Goal: Browse casually

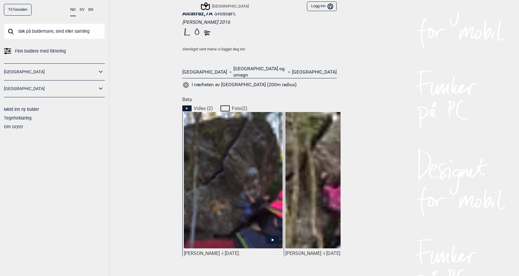
scroll to position [181, 0]
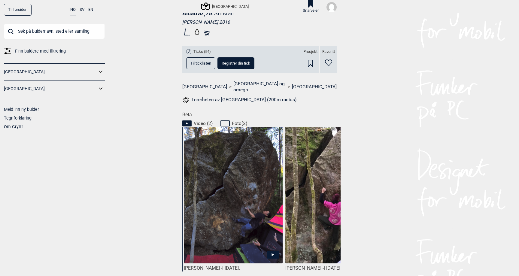
click at [246, 224] on img at bounding box center [233, 196] width 99 height 139
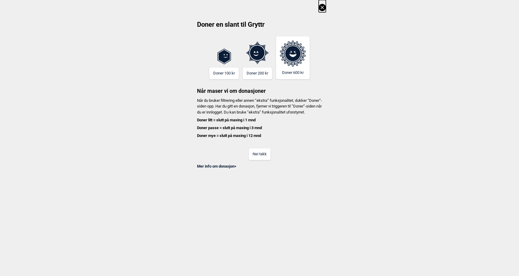
click at [260, 160] on button "Nei takk" at bounding box center [260, 154] width 22 height 12
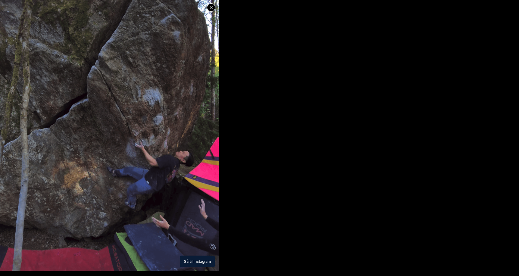
click at [195, 207] on img at bounding box center [109, 118] width 219 height 307
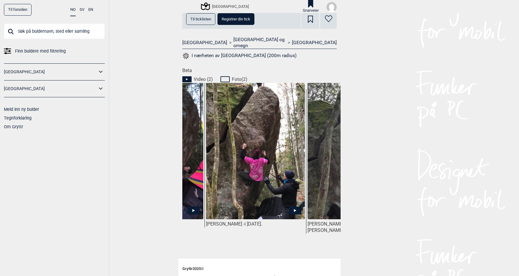
scroll to position [0, 80]
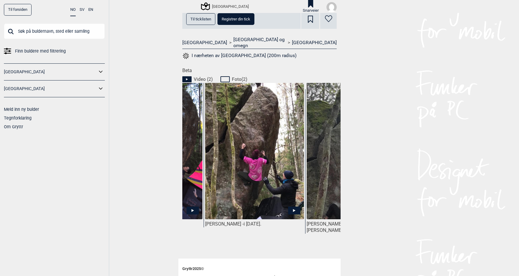
click at [261, 194] on img at bounding box center [254, 158] width 99 height 151
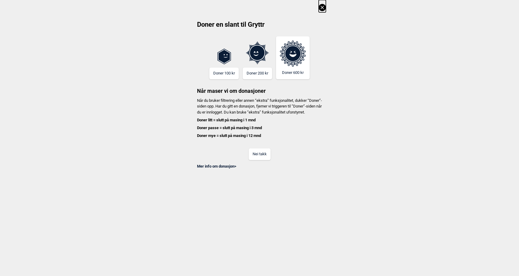
click at [263, 160] on button "Nei takk" at bounding box center [260, 154] width 22 height 12
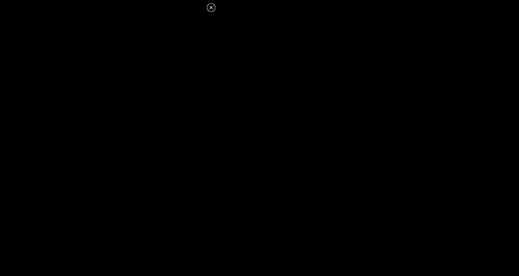
click at [210, 6] on icon at bounding box center [211, 7] width 7 height 7
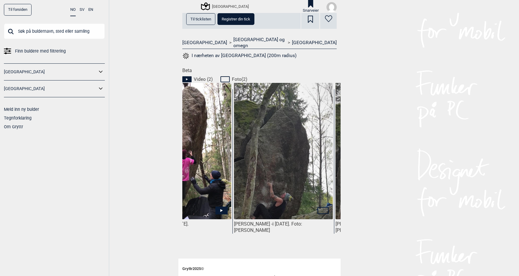
scroll to position [0, 168]
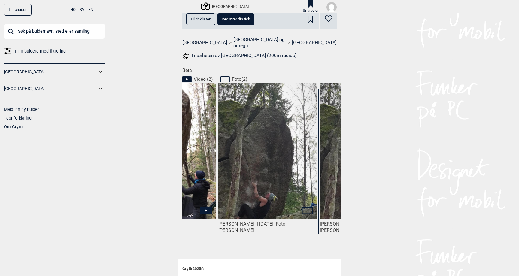
click at [276, 182] on img at bounding box center [267, 173] width 99 height 180
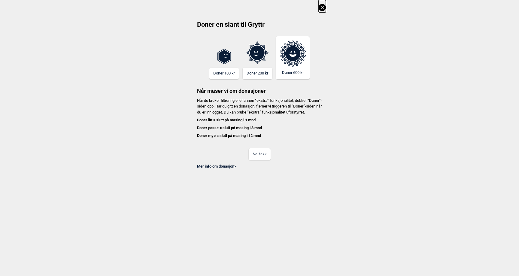
click at [254, 154] on button "Nei takk" at bounding box center [260, 154] width 22 height 12
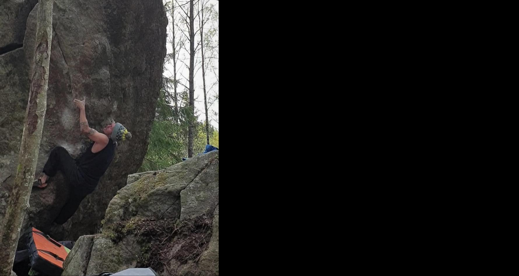
scroll to position [64, 0]
click at [122, 211] on img at bounding box center [109, 76] width 219 height 397
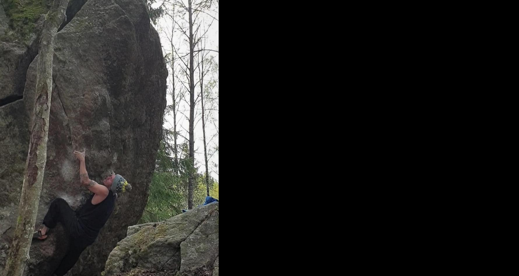
scroll to position [0, 0]
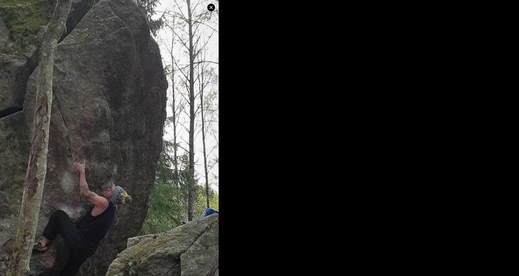
click at [146, 167] on img at bounding box center [109, 140] width 219 height 397
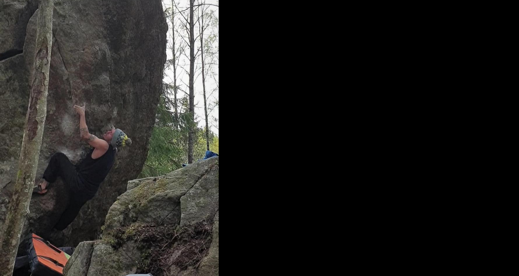
scroll to position [64, 0]
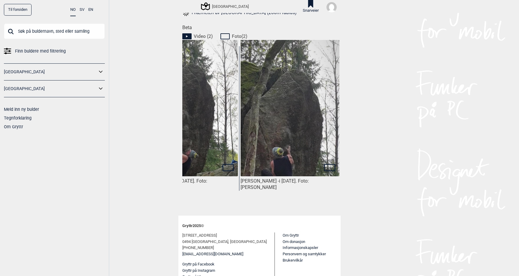
scroll to position [269, 0]
